Goal: Task Accomplishment & Management: Manage account settings

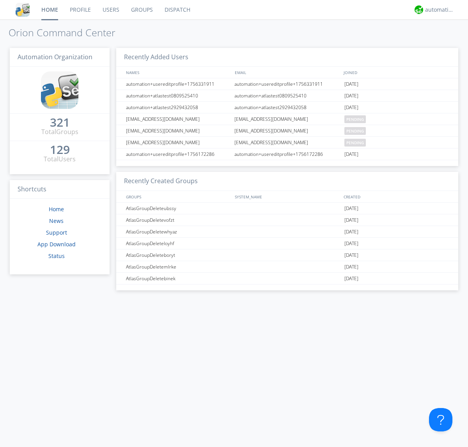
click at [110, 10] on link "Users" at bounding box center [111, 10] width 28 height 20
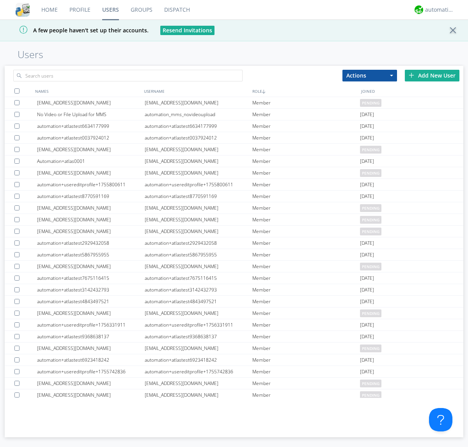
click at [432, 75] on div "Add New User" at bounding box center [432, 76] width 55 height 12
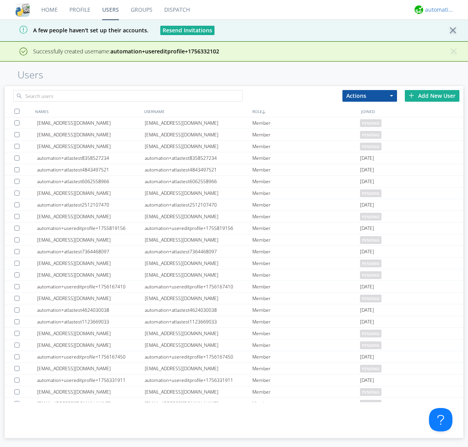
click at [438, 10] on div "automation+atlas" at bounding box center [439, 10] width 29 height 8
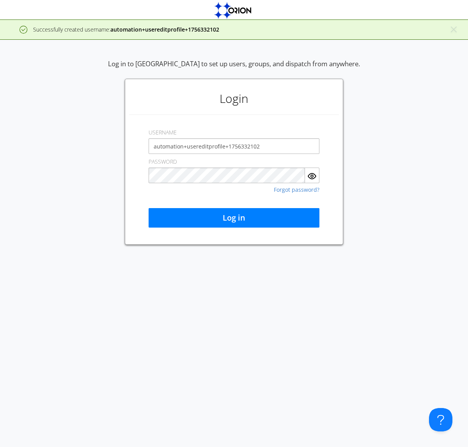
type input "automation+usereditprofile+1756332102"
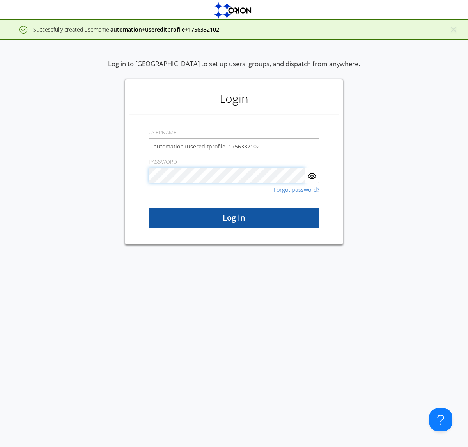
click at [234, 218] on button "Log in" at bounding box center [234, 218] width 171 height 20
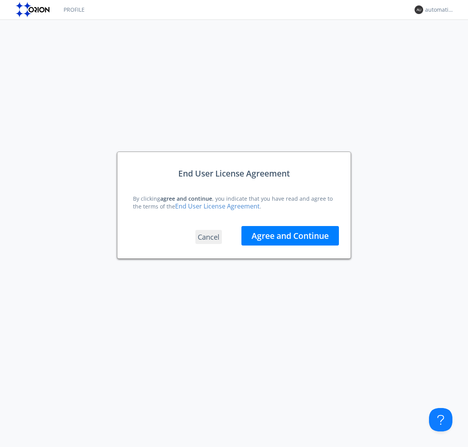
click at [290, 236] on button "Agree and Continue" at bounding box center [290, 236] width 98 height 20
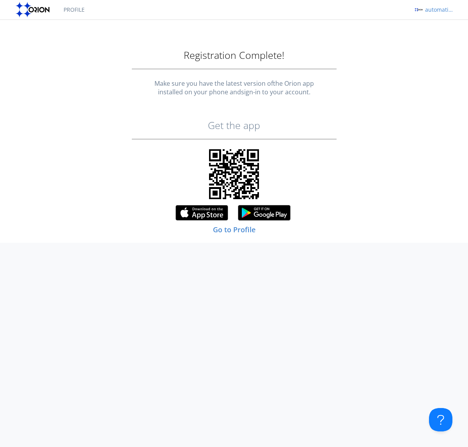
click at [438, 10] on div "automation+usereditprofile+1756332102" at bounding box center [439, 10] width 29 height 8
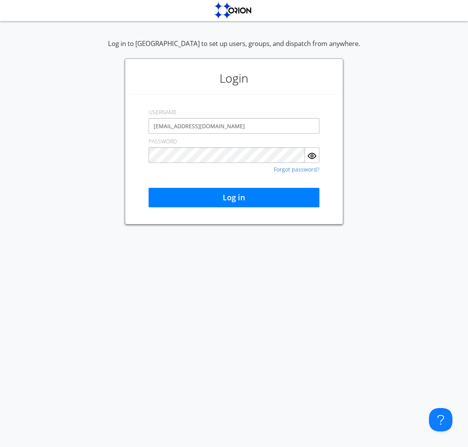
type input "[EMAIL_ADDRESS][DOMAIN_NAME]"
click at [234, 198] on button "Log in" at bounding box center [234, 198] width 171 height 20
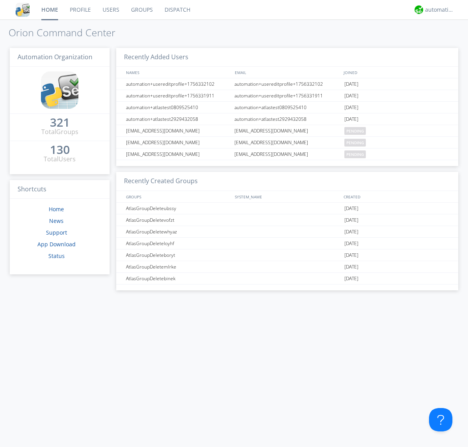
click at [110, 10] on link "Users" at bounding box center [111, 10] width 28 height 20
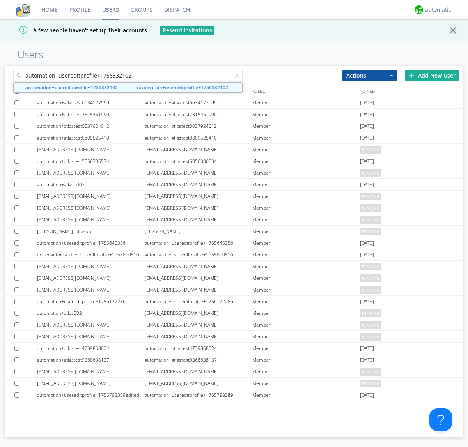
type input "automation+usereditprofile+1756332102"
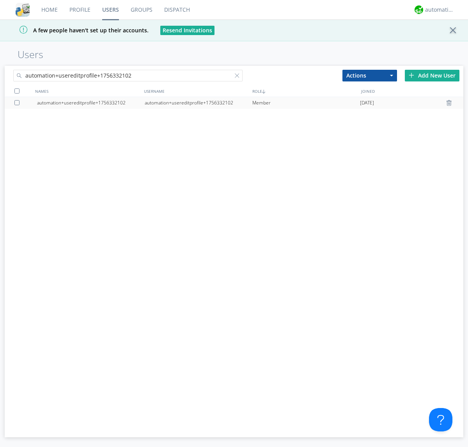
click at [198, 103] on div "automation+usereditprofile+1756332102" at bounding box center [199, 103] width 108 height 12
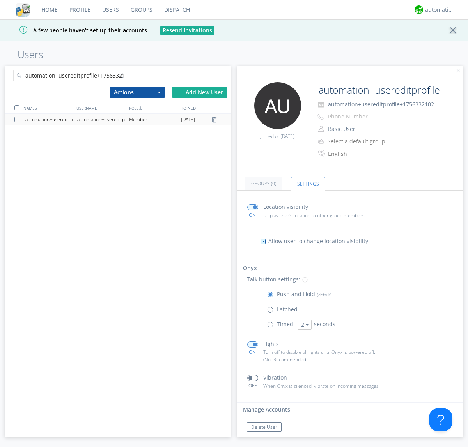
click at [268, 438] on button "Reset Password" at bounding box center [268, 442] width 43 height 9
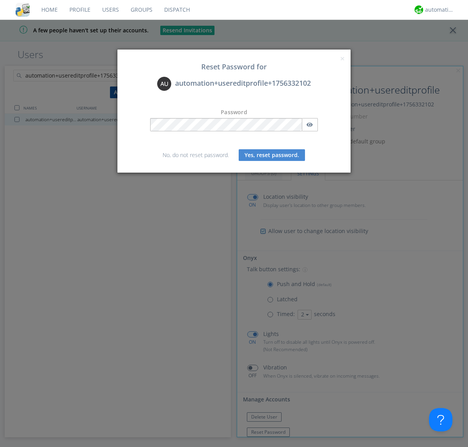
click at [272, 155] on button "Yes, reset password." at bounding box center [272, 155] width 66 height 12
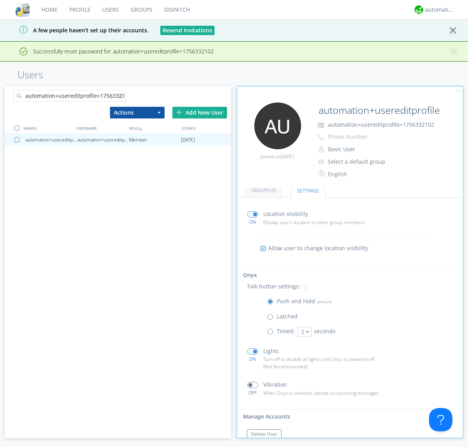
scroll to position [33, 0]
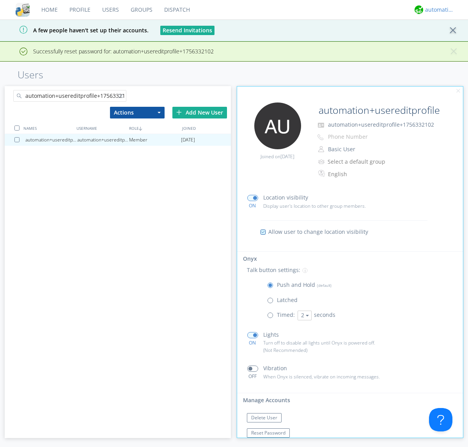
click at [438, 10] on div "automation+atlas" at bounding box center [439, 10] width 29 height 8
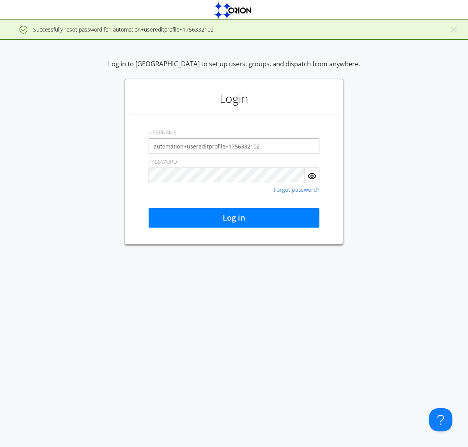
type input "automation+usereditprofile+1756332102"
click at [234, 218] on button "Log in" at bounding box center [234, 218] width 171 height 20
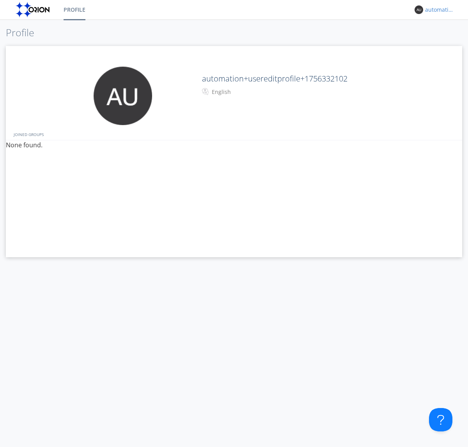
click at [438, 10] on div "automation+usereditprofile+1756332102" at bounding box center [439, 10] width 29 height 8
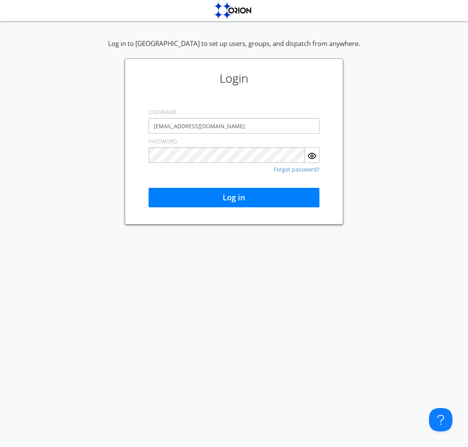
type input "[EMAIL_ADDRESS][DOMAIN_NAME]"
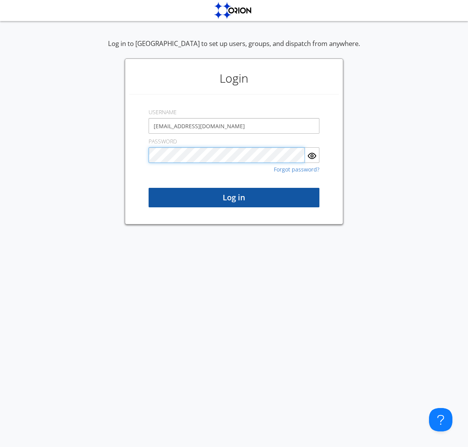
click at [234, 198] on button "Log in" at bounding box center [234, 198] width 171 height 20
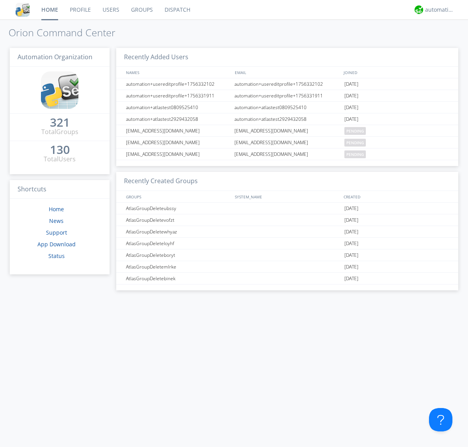
click at [110, 10] on link "Users" at bounding box center [111, 10] width 28 height 20
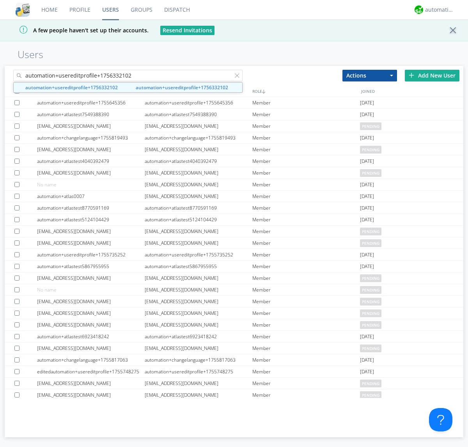
type input "automation+usereditprofile+1756332102"
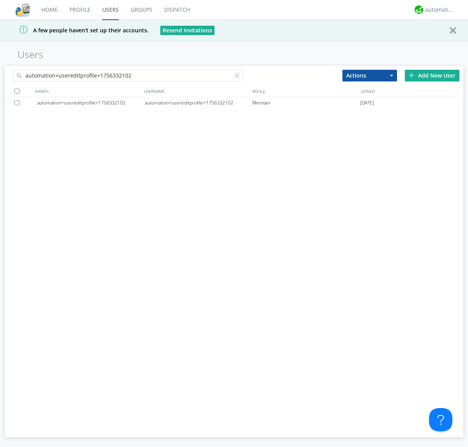
click at [18, 103] on div at bounding box center [18, 102] width 8 height 5
click at [370, 75] on button "Actions" at bounding box center [370, 76] width 55 height 12
click at [0, 0] on link "Delete User" at bounding box center [0, 0] width 0 height 0
